Goal: Task Accomplishment & Management: Manage account settings

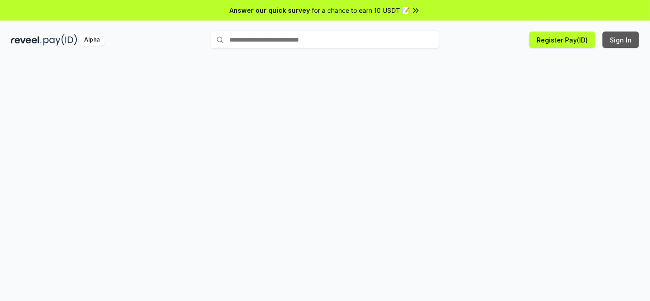
click at [620, 38] on button "Sign In" at bounding box center [621, 40] width 37 height 16
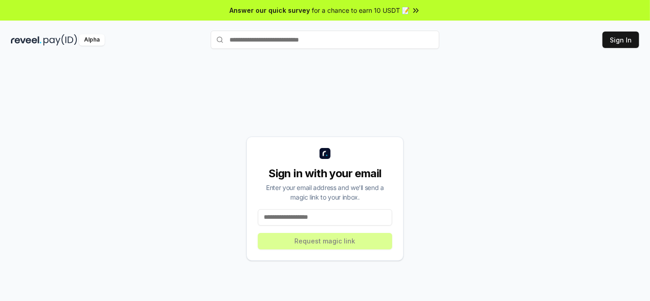
click at [310, 220] on input at bounding box center [325, 217] width 134 height 16
click at [277, 214] on input at bounding box center [325, 217] width 134 height 16
paste input "**********"
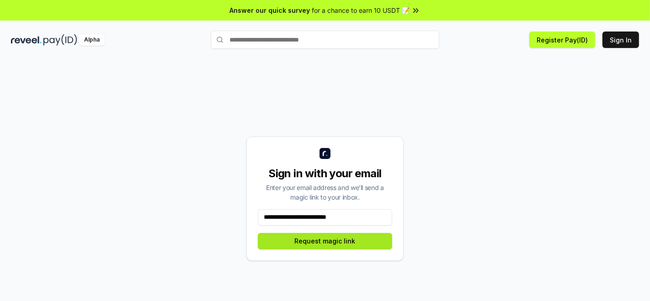
type input "**********"
click at [321, 247] on button "Request magic link" at bounding box center [325, 241] width 134 height 16
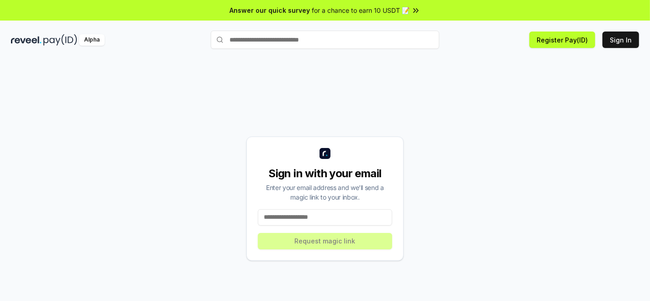
click at [311, 221] on input at bounding box center [325, 217] width 134 height 16
paste input "**********"
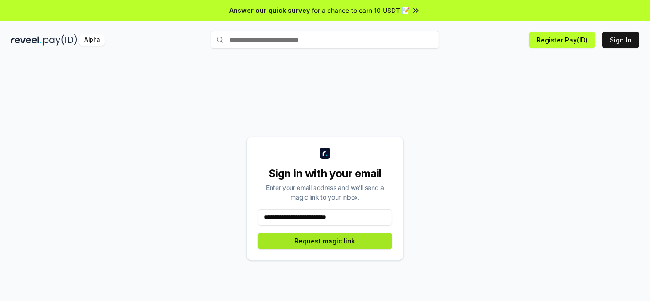
type input "**********"
click at [317, 241] on button "Request magic link" at bounding box center [325, 241] width 134 height 16
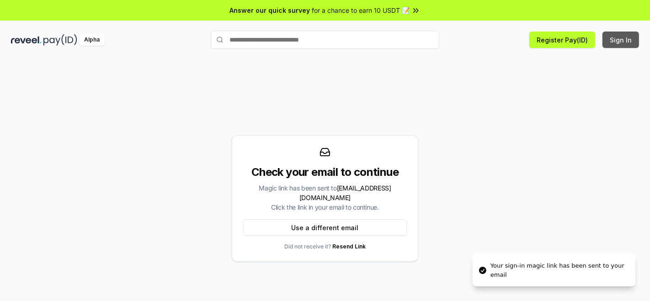
click at [619, 35] on button "Sign In" at bounding box center [621, 40] width 37 height 16
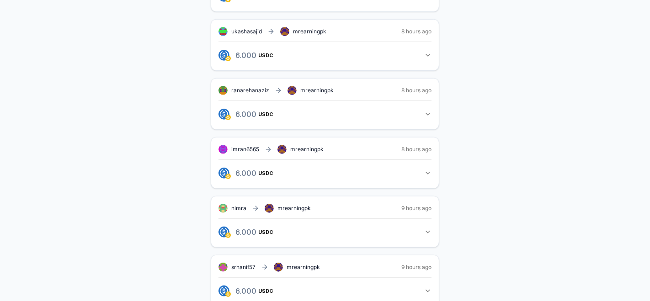
scroll to position [481, 0]
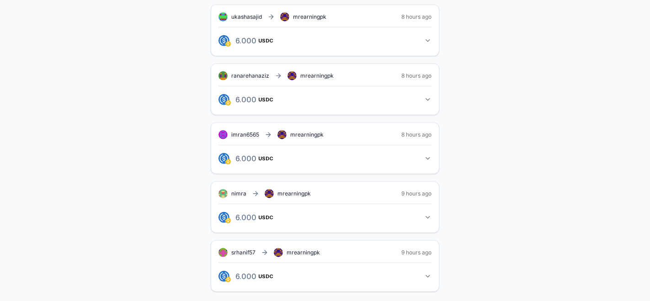
click at [241, 250] on span "srhanif57" at bounding box center [243, 252] width 24 height 7
copy span "srhanif57"
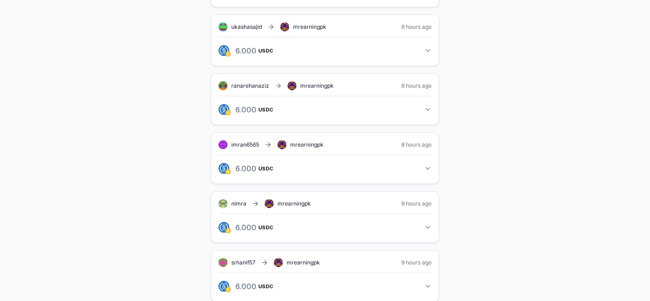
scroll to position [481, 0]
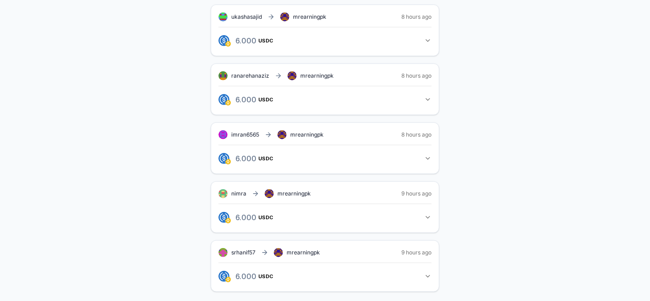
click at [241, 190] on span "nimra" at bounding box center [238, 193] width 15 height 7
drag, startPoint x: 231, startPoint y: 188, endPoint x: 250, endPoint y: 188, distance: 19.2
click at [250, 189] on div "nimra mrearningpk" at bounding box center [265, 193] width 92 height 9
copy div "nimra"
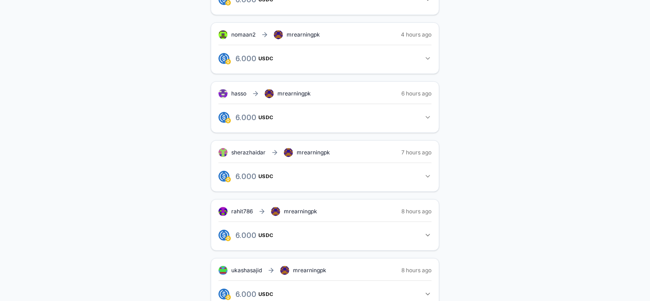
scroll to position [0, 0]
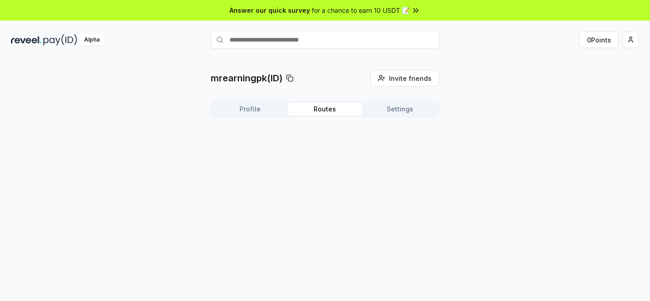
click at [333, 108] on button "Routes" at bounding box center [325, 109] width 75 height 13
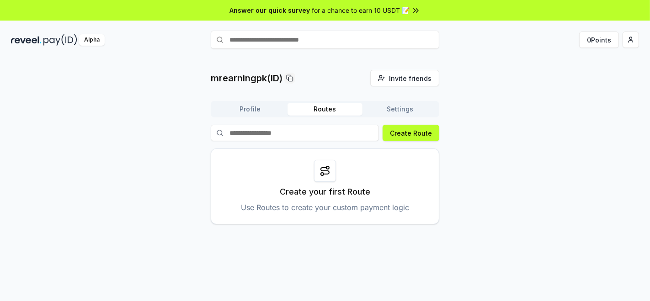
click at [248, 128] on input at bounding box center [295, 133] width 168 height 16
click at [252, 131] on input at bounding box center [295, 133] width 168 height 16
click at [253, 96] on div "mrearningpk(ID) Invite friends Invite Profile Routes Settings Create Route Crea…" at bounding box center [325, 147] width 229 height 155
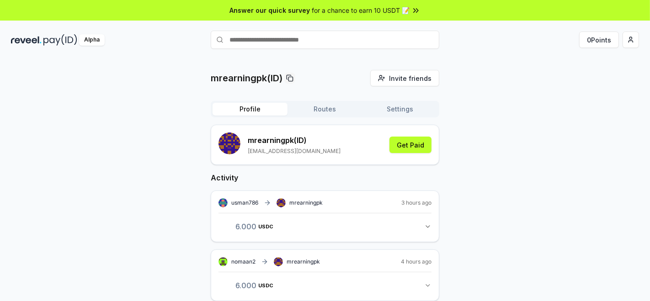
click at [258, 112] on button "Profile" at bounding box center [250, 109] width 75 height 13
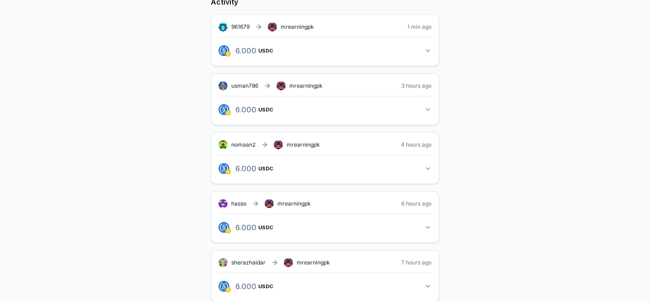
scroll to position [125, 0]
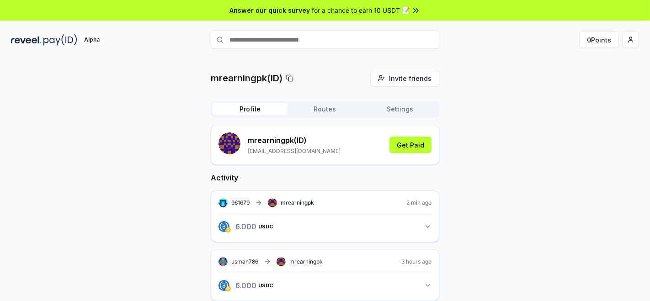
click at [254, 202] on div "961679 mrearningpk" at bounding box center [267, 202] width 96 height 9
click at [261, 202] on icon at bounding box center [260, 203] width 2 height 4
click at [213, 203] on div "961679 mrearningpk 2 min ago 6.000 USDC 6 USDC" at bounding box center [325, 217] width 229 height 52
click at [427, 224] on icon "button" at bounding box center [427, 226] width 7 height 7
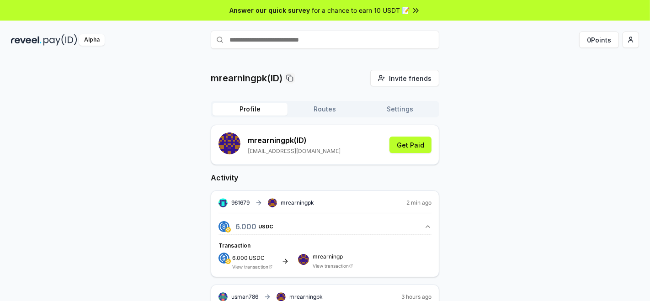
click at [286, 259] on icon at bounding box center [285, 261] width 7 height 7
click at [220, 260] on img at bounding box center [224, 258] width 11 height 11
click at [236, 259] on span "6.000" at bounding box center [240, 258] width 16 height 7
click at [285, 262] on icon at bounding box center [285, 262] width 4 height 0
click at [332, 261] on div "mrearningp View transaction" at bounding box center [333, 261] width 40 height 15
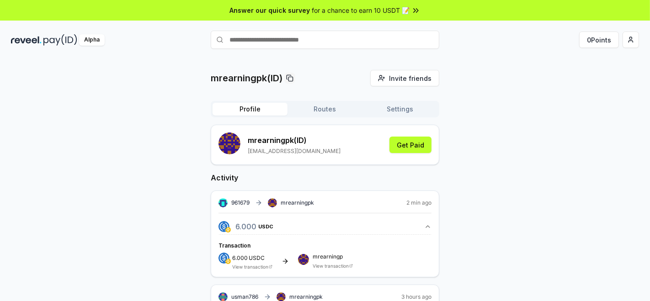
scroll to position [51, 0]
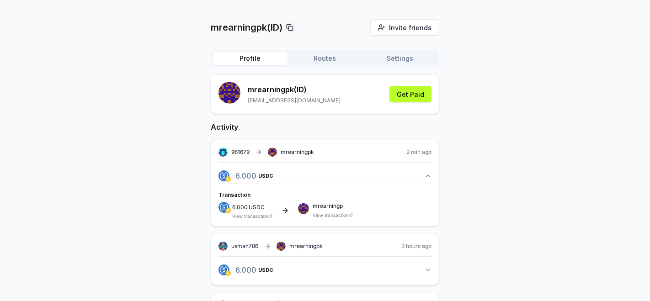
click at [239, 212] on div "6.000 USDC View transaction" at bounding box center [252, 210] width 40 height 17
click at [235, 202] on span "6.000" at bounding box center [240, 207] width 16 height 10
click at [230, 206] on div "6.000 USDC View transaction" at bounding box center [246, 210] width 54 height 17
click at [230, 211] on img at bounding box center [227, 210] width 5 height 5
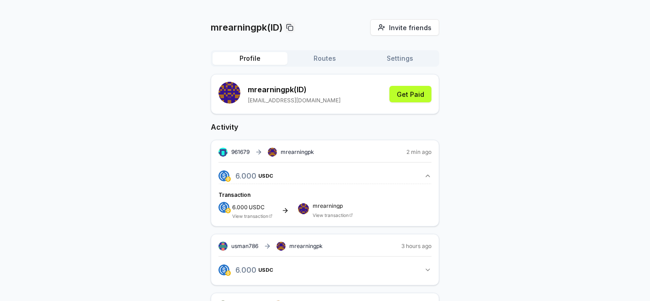
click at [226, 211] on img at bounding box center [227, 210] width 5 height 5
click at [241, 171] on div "6.000 USDC 6 USDC" at bounding box center [258, 176] width 50 height 16
click at [223, 177] on img "button" at bounding box center [224, 176] width 11 height 11
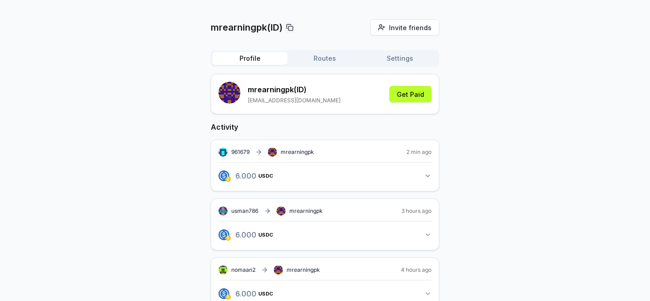
click at [223, 177] on img "button" at bounding box center [224, 176] width 11 height 11
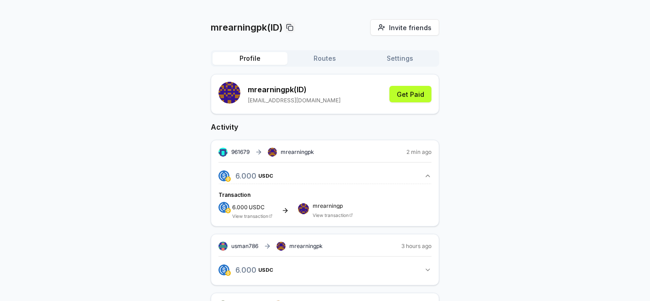
click at [428, 176] on icon "button" at bounding box center [427, 175] width 7 height 7
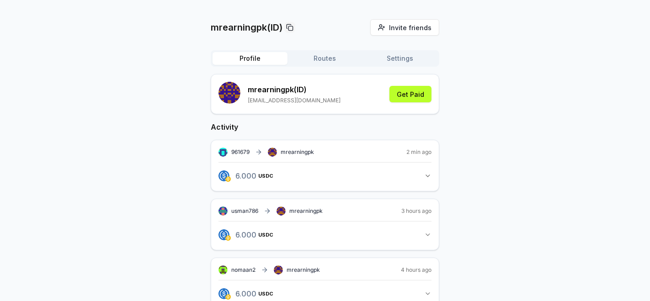
click at [259, 151] on icon at bounding box center [258, 152] width 7 height 7
click at [284, 152] on span "mrearningpk" at bounding box center [297, 152] width 33 height 7
click at [266, 156] on div "961679 mrearningpk 2 min ago 6.000 USDC 6 USDC" at bounding box center [325, 166] width 229 height 52
click at [278, 156] on div "961679 mrearningpk" at bounding box center [267, 152] width 96 height 9
click at [247, 183] on div "6.000 USDC 6 USDC" at bounding box center [258, 176] width 50 height 16
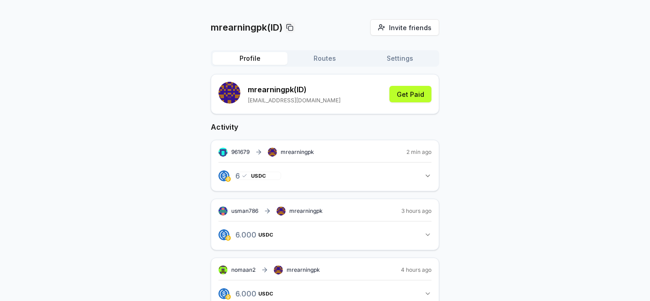
click at [247, 183] on div "6.000 USDC 6 USDC" at bounding box center [258, 176] width 50 height 16
click at [262, 176] on span "USDC" at bounding box center [258, 175] width 15 height 5
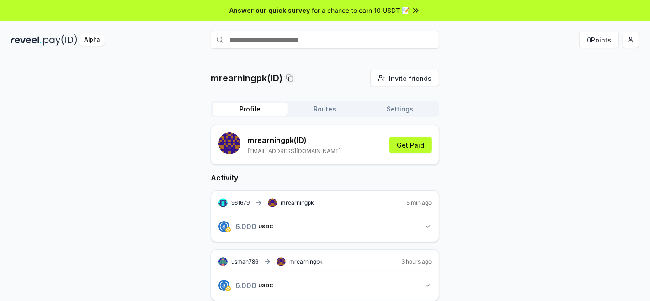
scroll to position [51, 0]
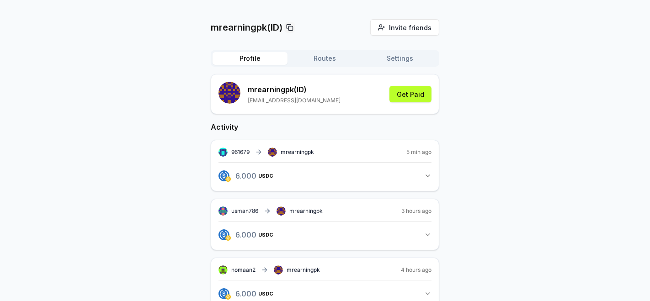
click at [428, 177] on icon "button" at bounding box center [427, 175] width 7 height 7
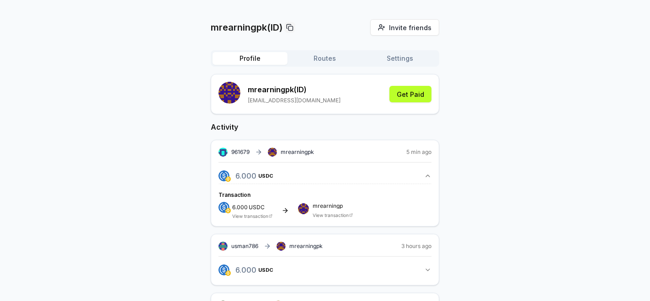
click at [286, 209] on icon at bounding box center [286, 211] width 2 height 4
click at [345, 208] on div "mrearningp View transaction" at bounding box center [333, 210] width 40 height 15
click at [333, 215] on link "View transaction" at bounding box center [331, 215] width 36 height 5
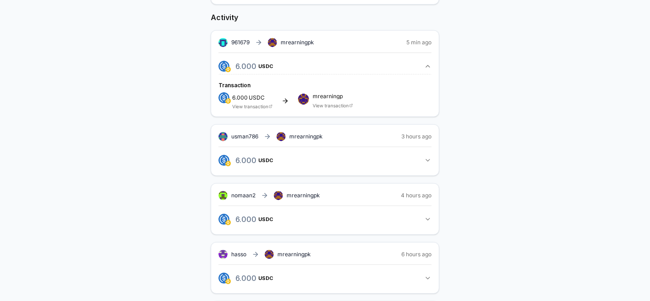
scroll to position [110, 0]
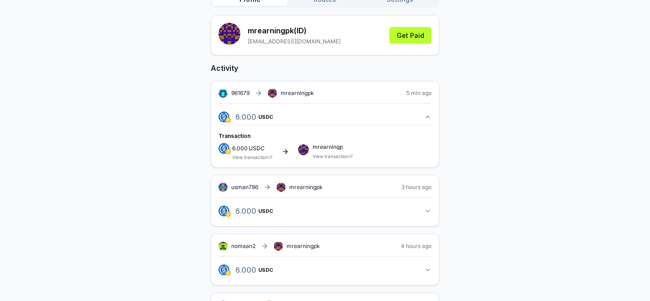
click at [0, 24] on div "mrearningpk(ID) Invite friends Invite Profile Routes Settings mrearningpk (ID) …" at bounding box center [325, 80] width 650 height 276
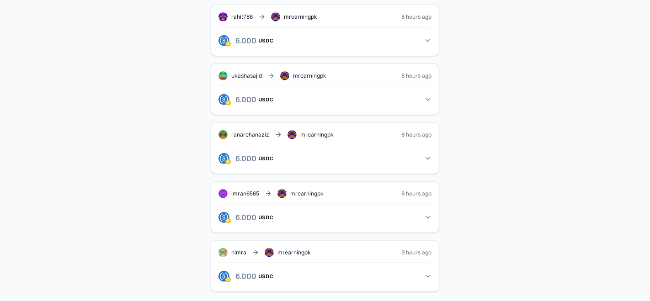
scroll to position [430, 0]
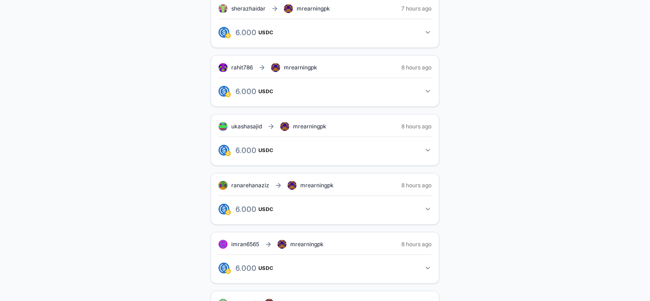
click at [5, 40] on body "Answer our quick survey for a chance to earn 10 USDT 📝 Alpha 0 Points mrearning…" at bounding box center [325, 150] width 650 height 301
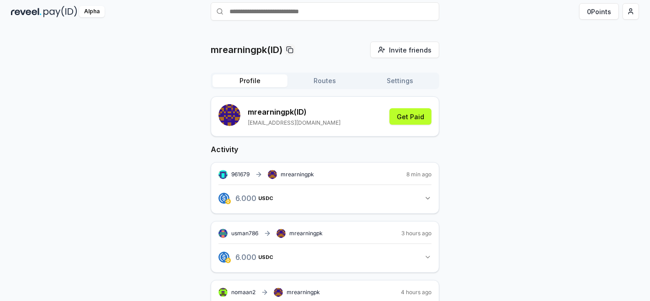
scroll to position [51, 0]
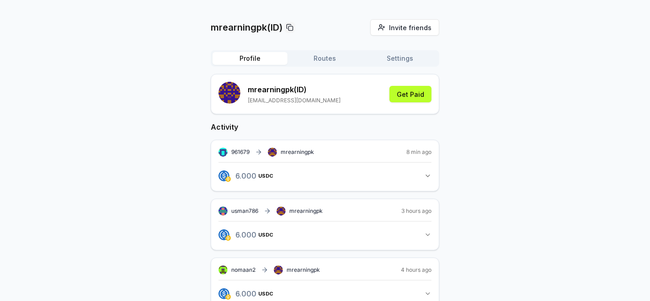
click at [428, 178] on icon "button" at bounding box center [427, 175] width 7 height 7
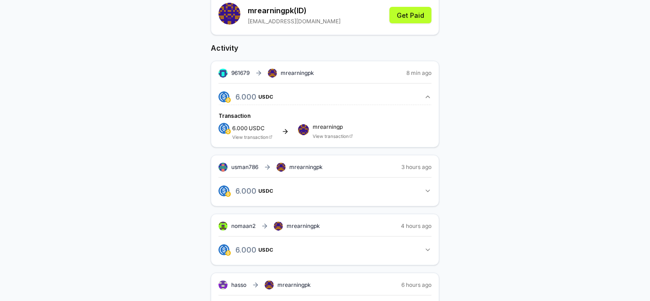
scroll to position [152, 0]
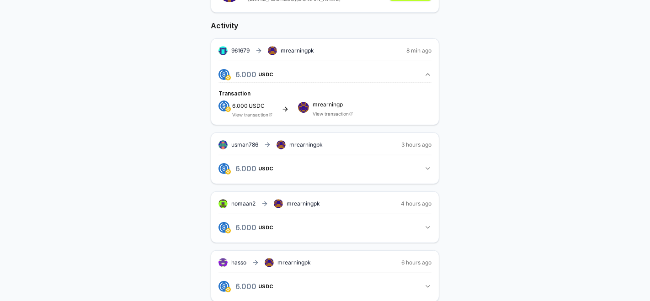
click at [253, 116] on link "View transaction" at bounding box center [250, 114] width 36 height 5
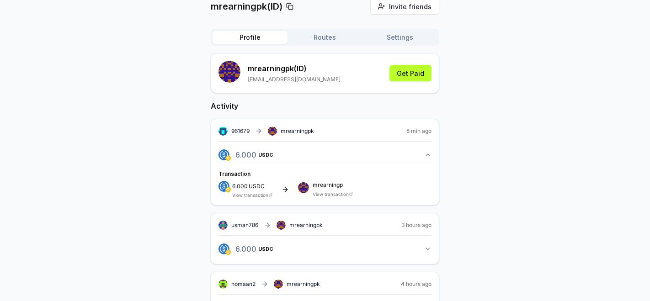
scroll to position [0, 0]
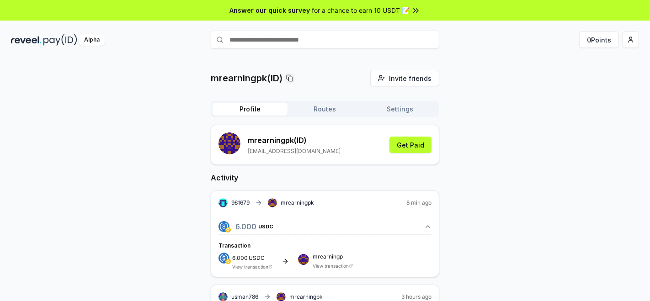
click at [414, 9] on icon at bounding box center [416, 10] width 9 height 9
click at [293, 80] on rect at bounding box center [291, 79] width 4 height 4
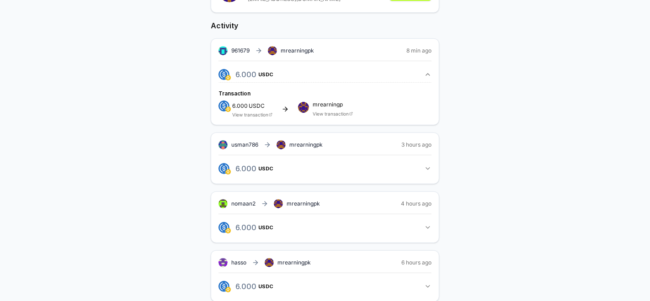
scroll to position [203, 0]
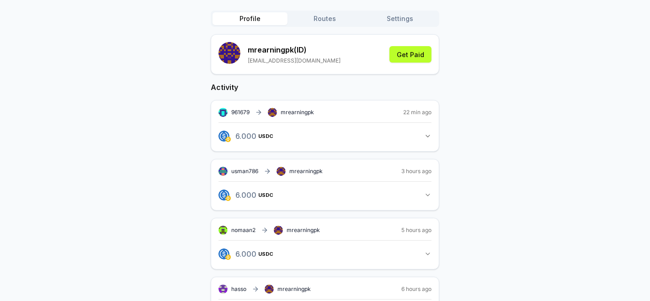
scroll to position [75, 0]
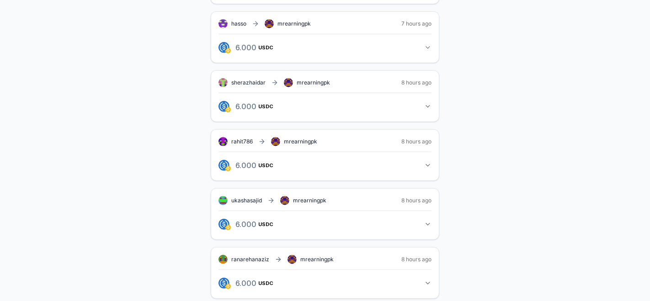
scroll to position [380, 0]
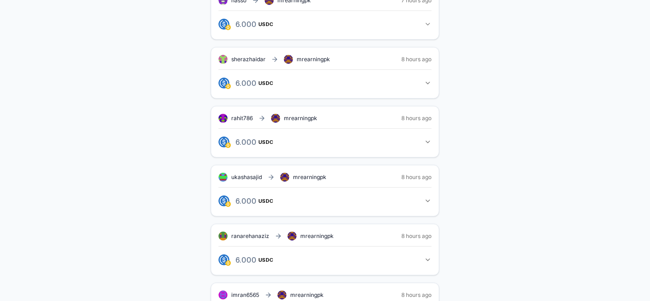
click at [246, 175] on span "ukashasajid" at bounding box center [246, 177] width 31 height 7
copy span "ukashasajid"
